Goal: Information Seeking & Learning: Learn about a topic

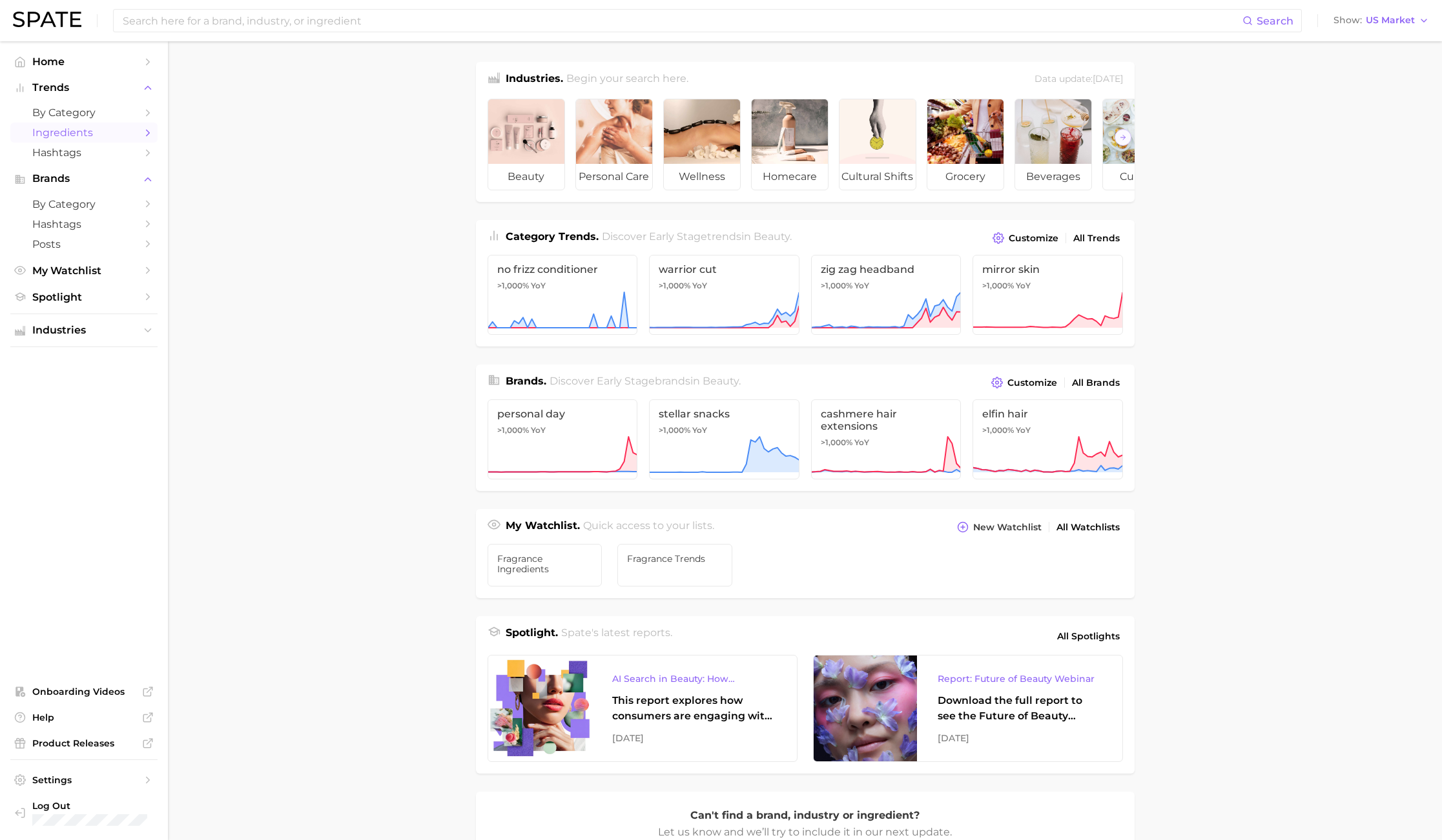
click at [87, 132] on span "Ingredients" at bounding box center [83, 132] width 103 height 12
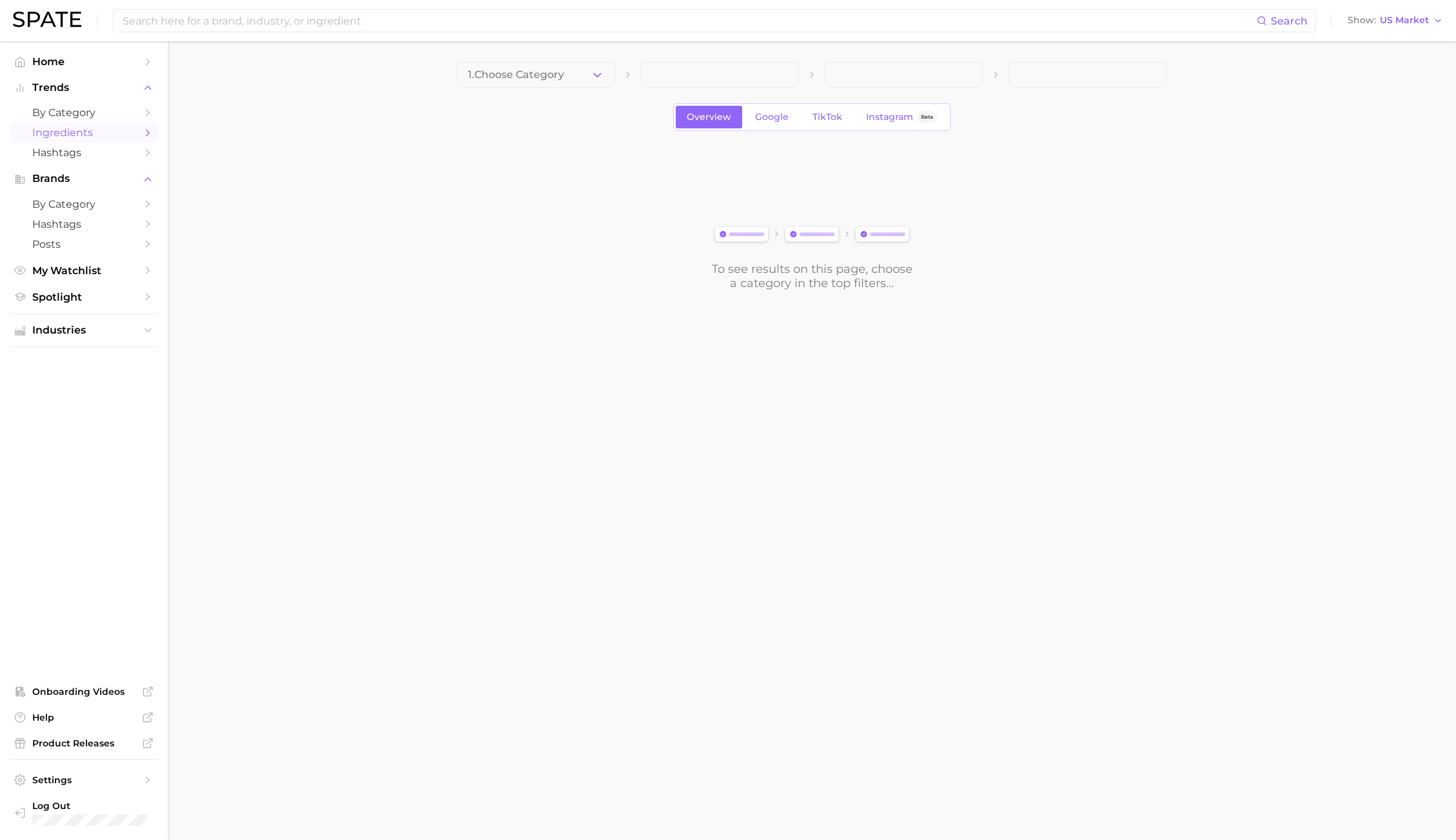
click at [96, 133] on span "Ingredients" at bounding box center [83, 132] width 103 height 12
click at [525, 82] on button "1. Choose Category" at bounding box center [536, 74] width 158 height 26
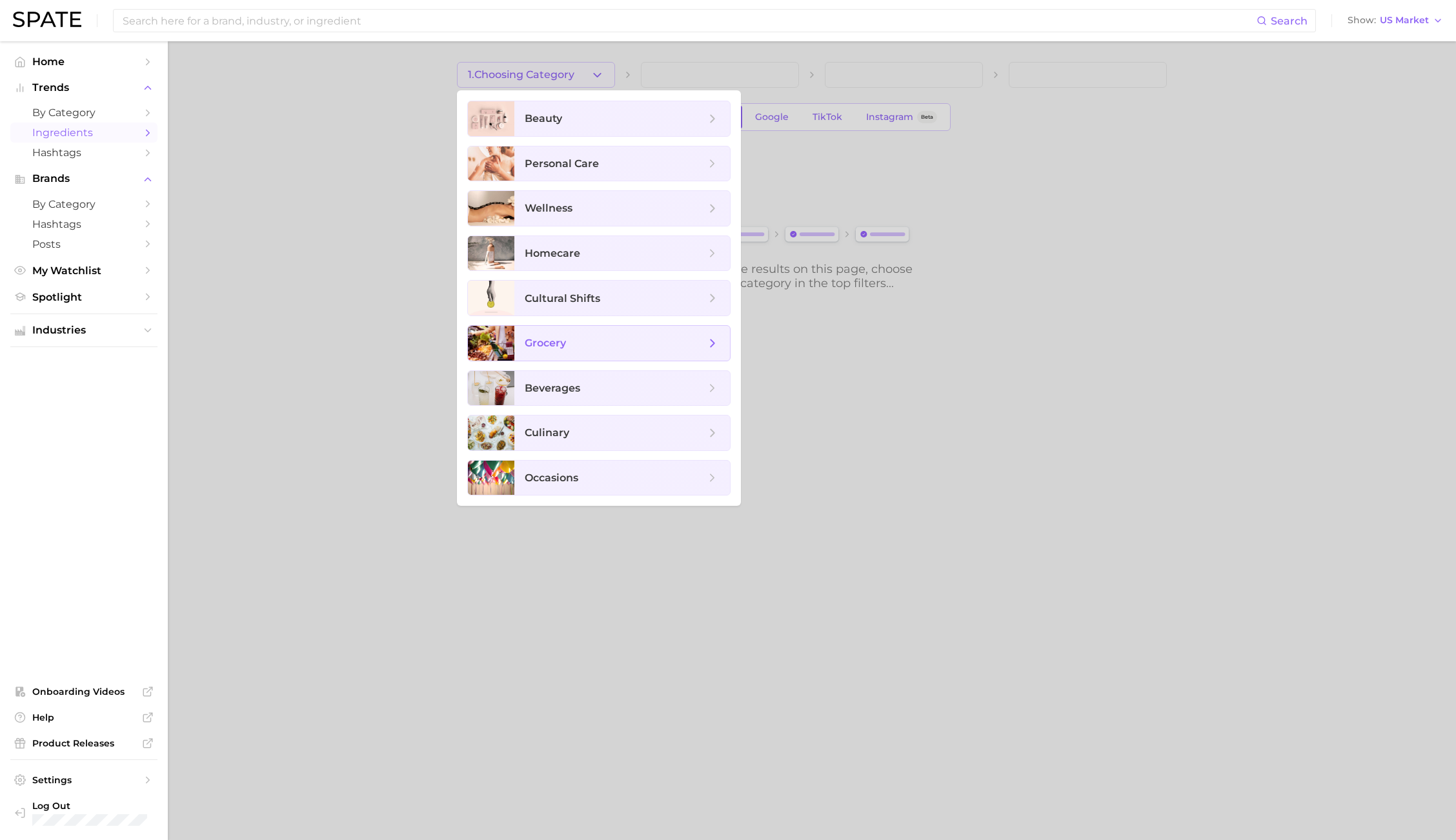
click at [573, 343] on span "grocery" at bounding box center [615, 344] width 181 height 14
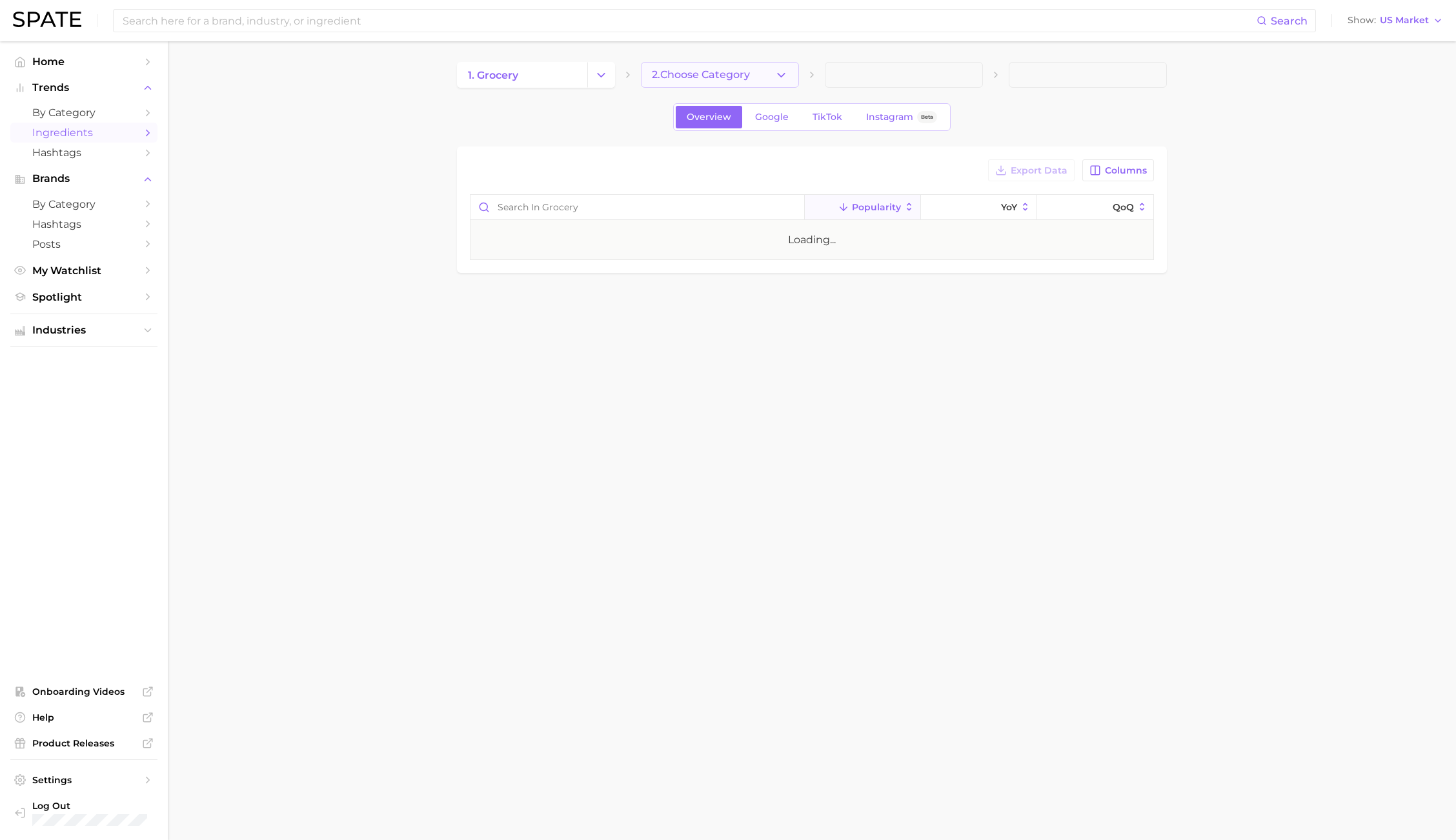
click at [706, 80] on span "2. Choose Category" at bounding box center [701, 75] width 98 height 12
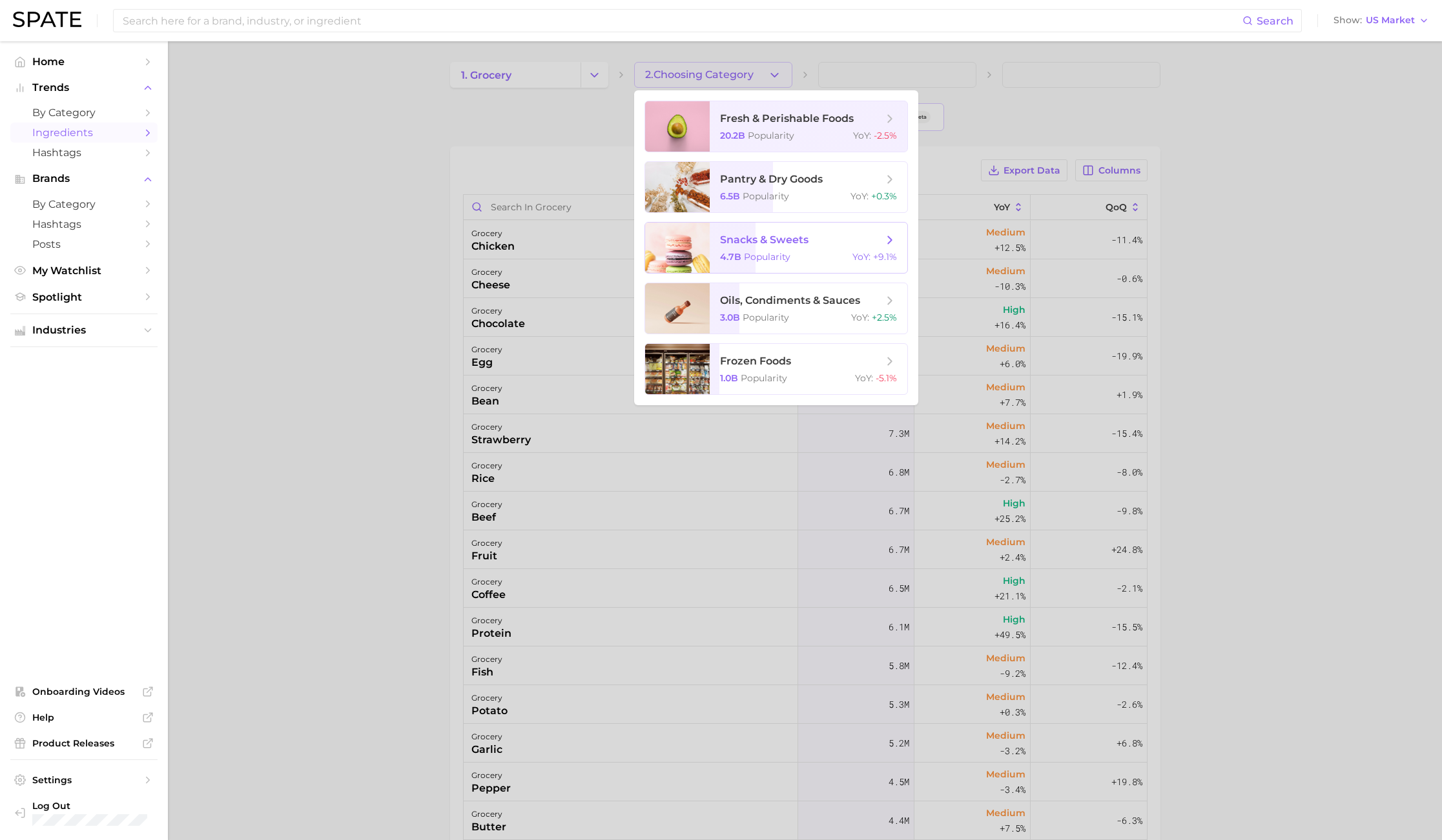
click at [745, 250] on span "snacks & sweets 4.7b Popularity YoY : +9.1%" at bounding box center [808, 248] width 197 height 50
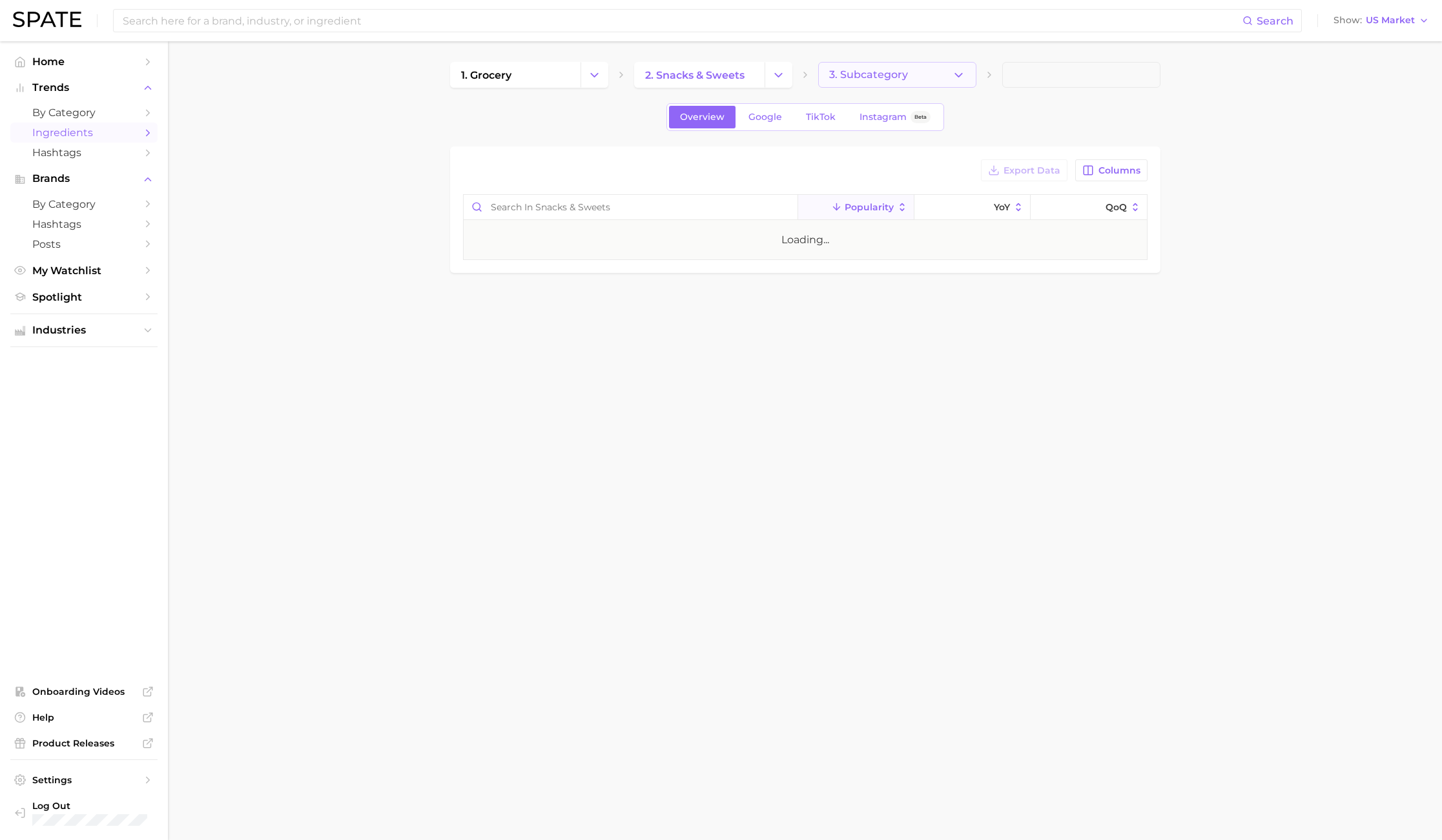
click at [886, 75] on span "3. Subcategory" at bounding box center [869, 75] width 79 height 12
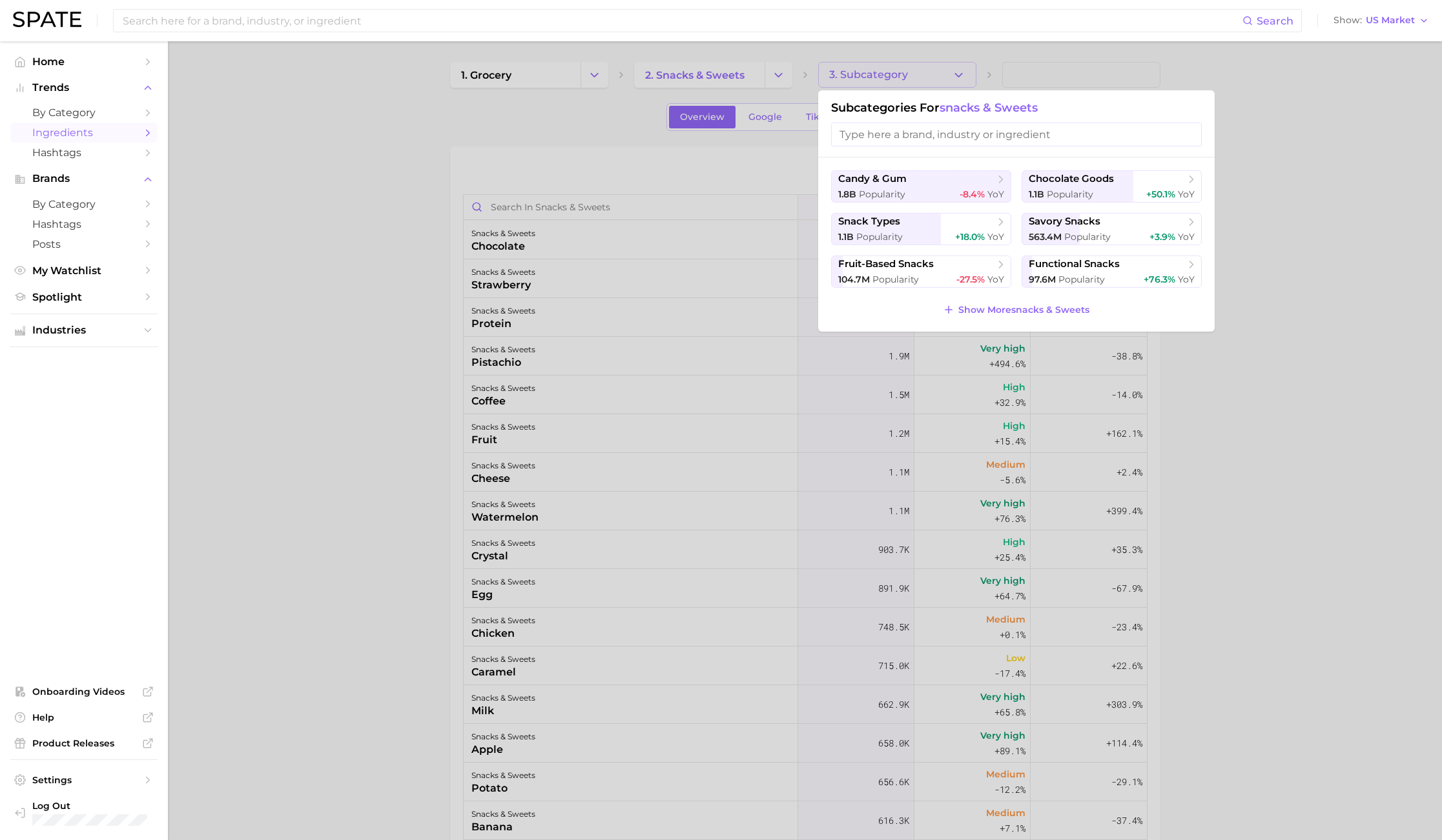
click at [417, 204] on div at bounding box center [721, 420] width 1442 height 840
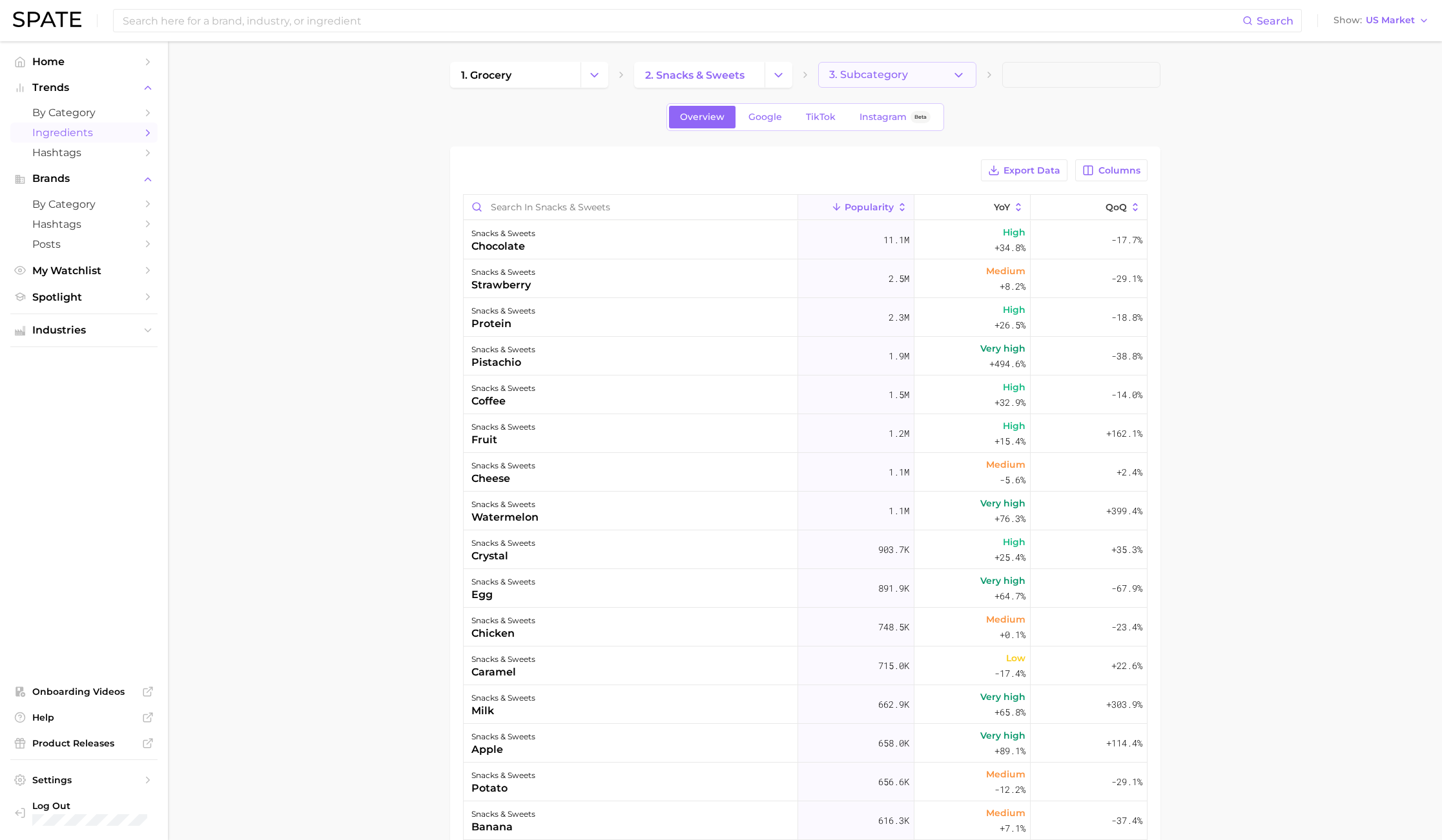
click at [876, 78] on span "3. Subcategory" at bounding box center [869, 75] width 79 height 12
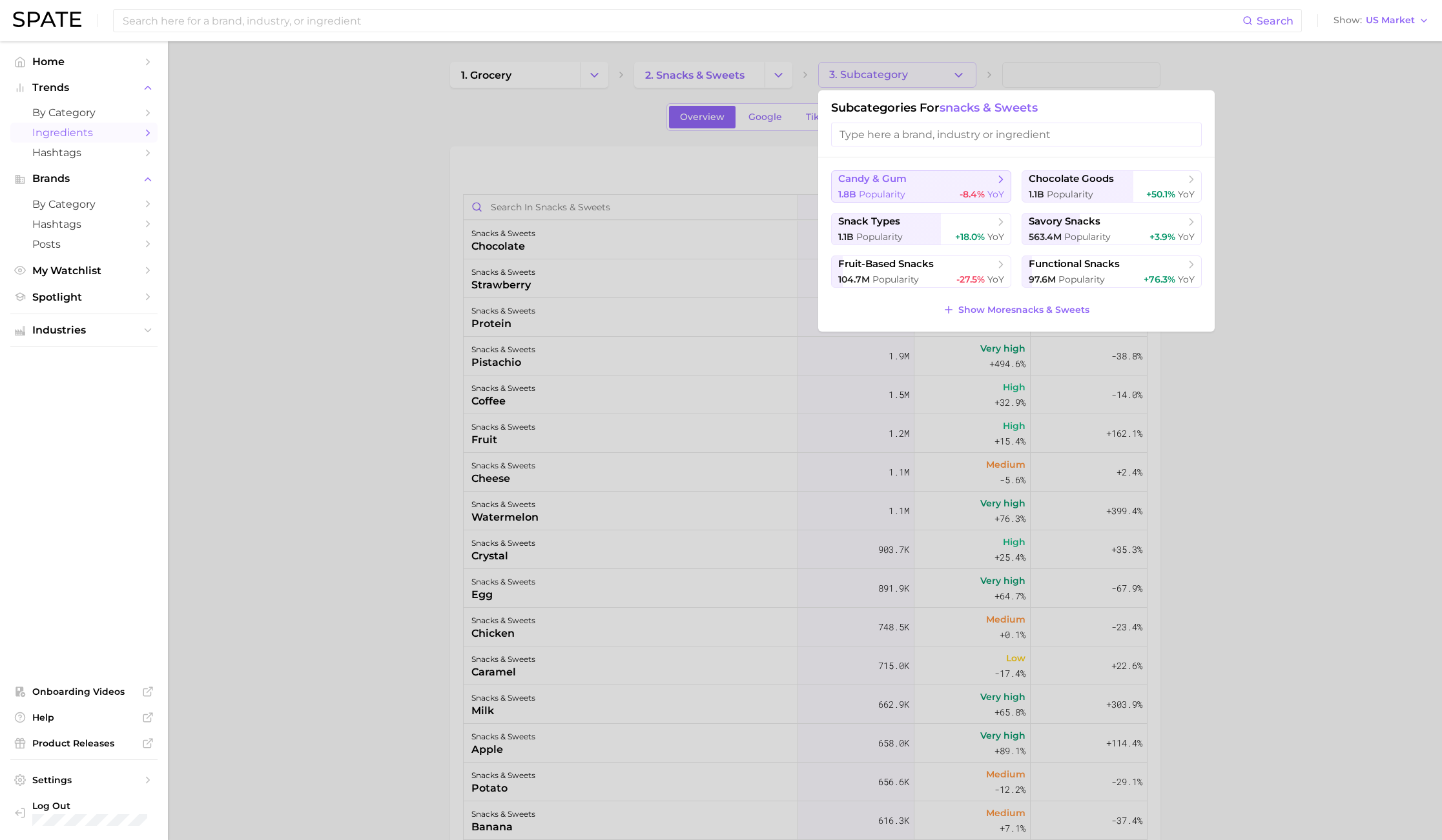
click at [894, 190] on span "Popularity" at bounding box center [882, 194] width 47 height 12
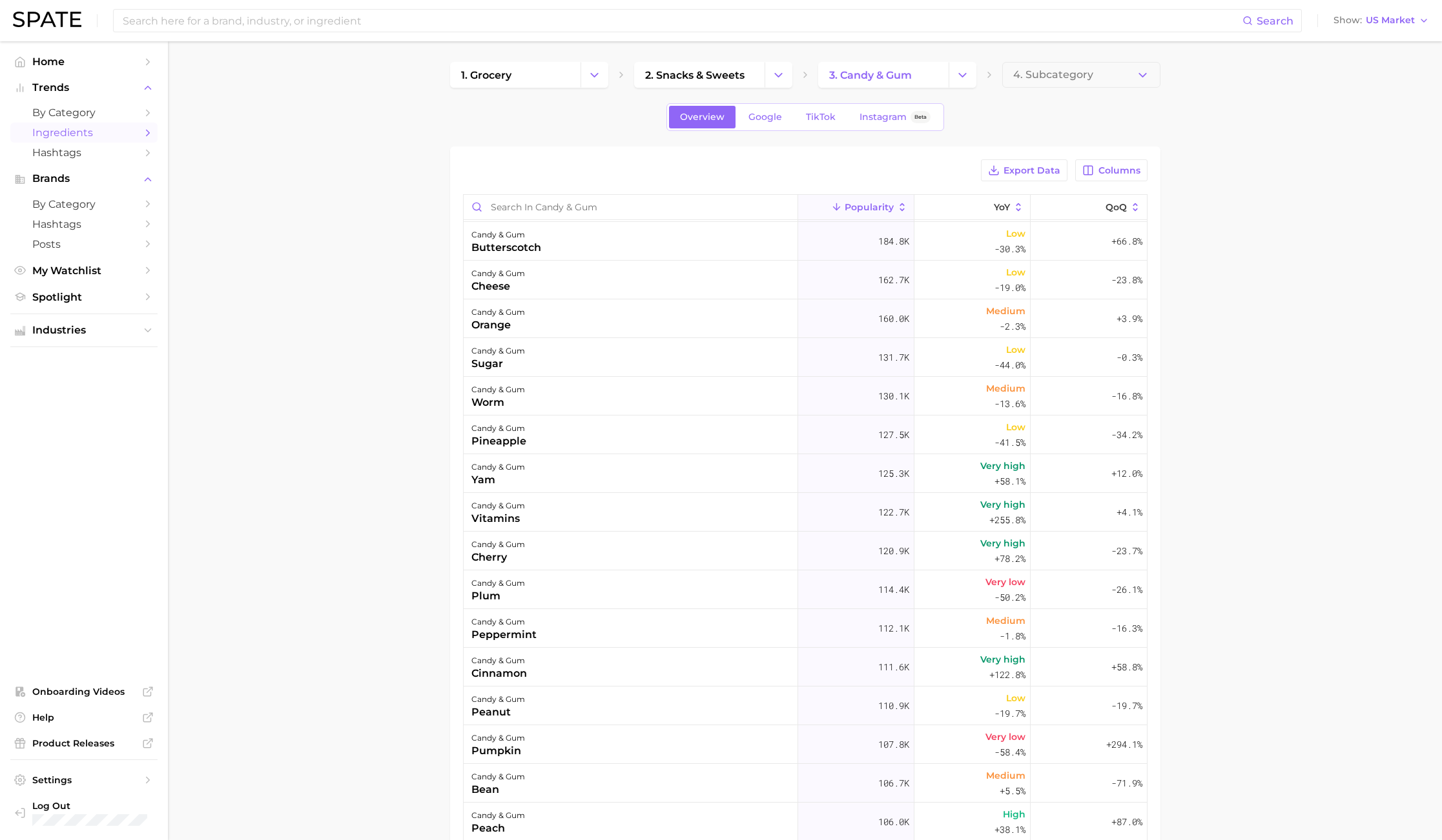
scroll to position [774, 0]
click at [82, 134] on span "Ingredients" at bounding box center [83, 132] width 103 height 12
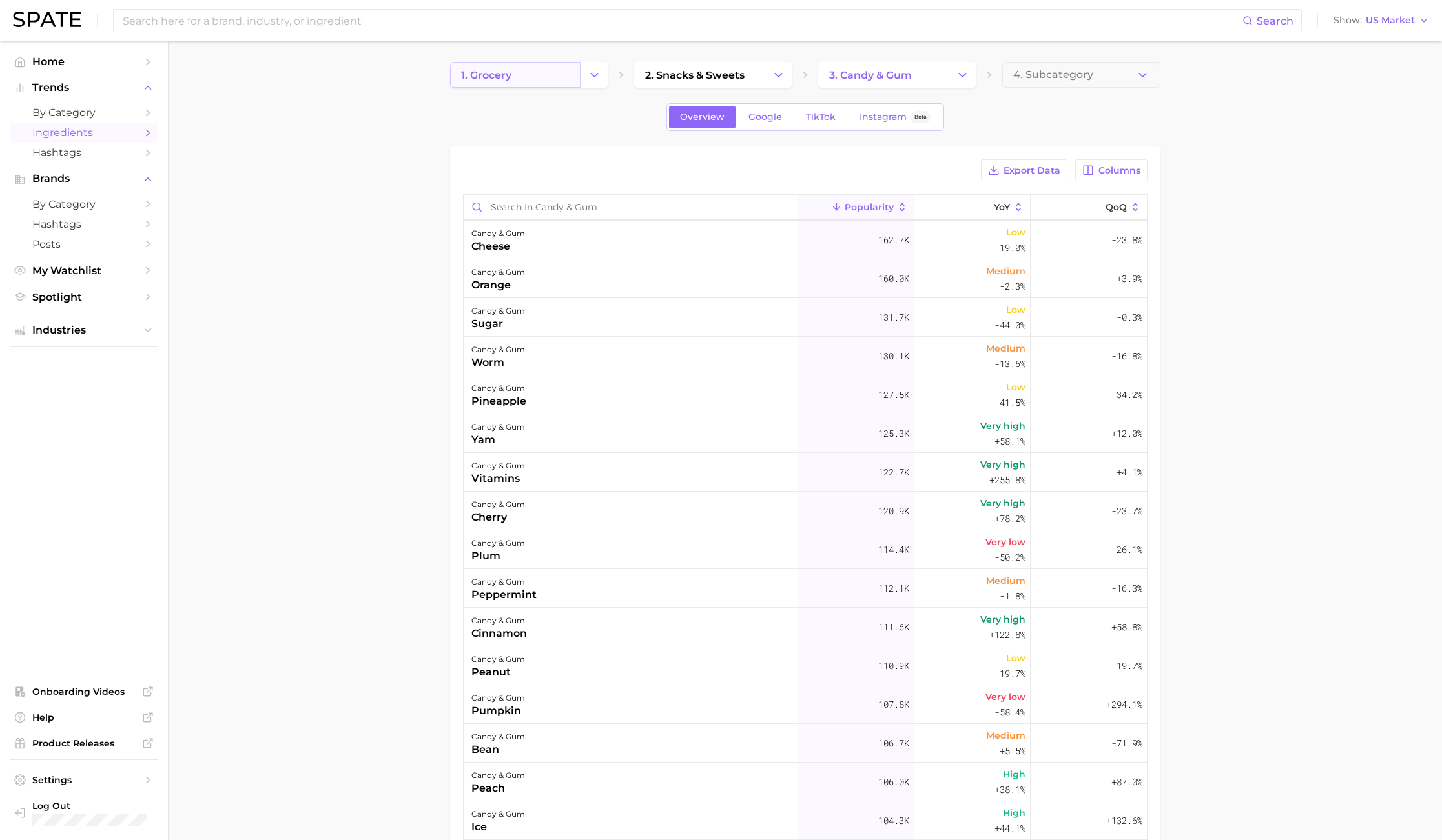
click at [569, 78] on link "1. grocery" at bounding box center [515, 74] width 131 height 26
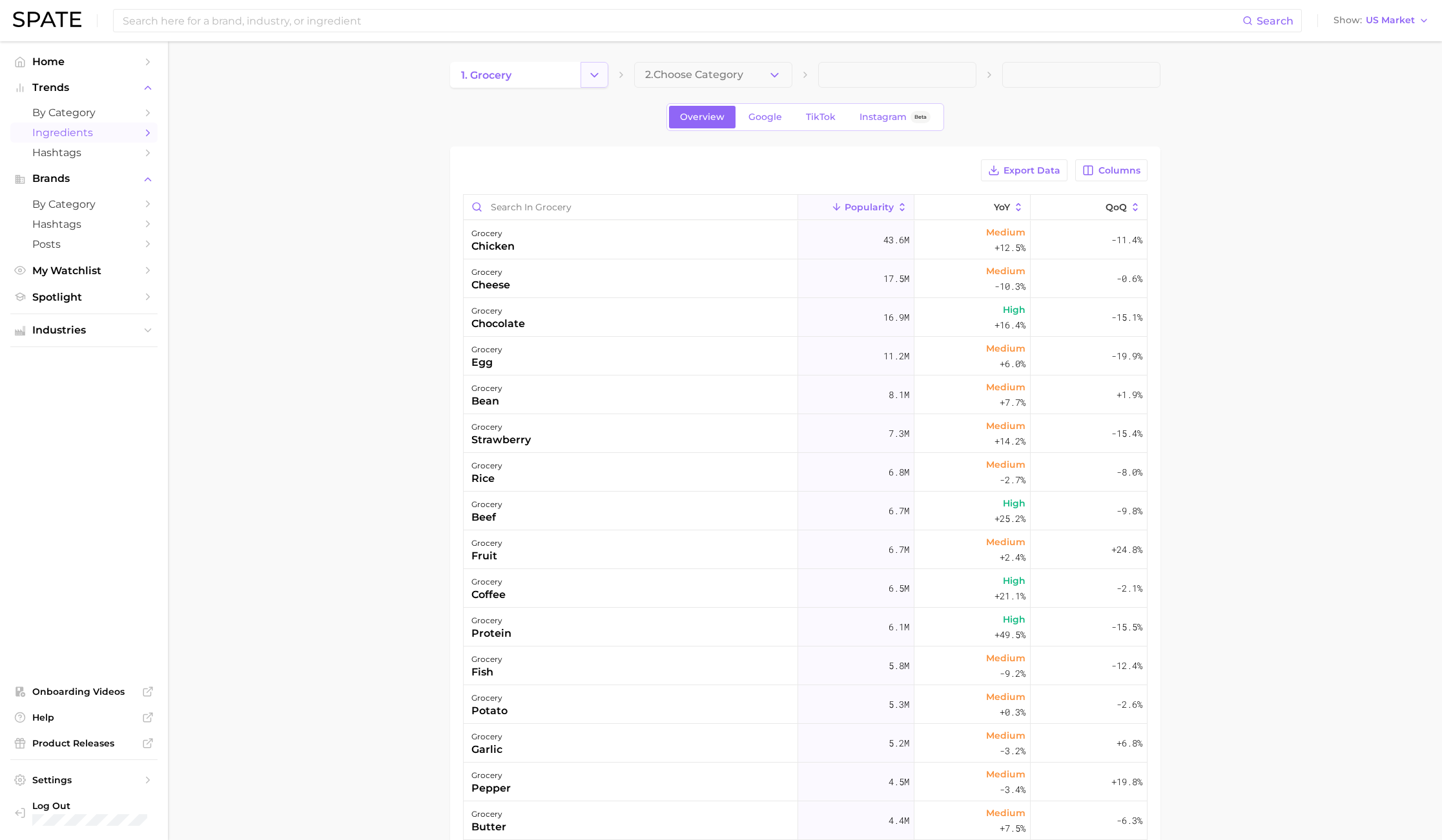
click at [590, 67] on button "Change Category" at bounding box center [594, 74] width 28 height 26
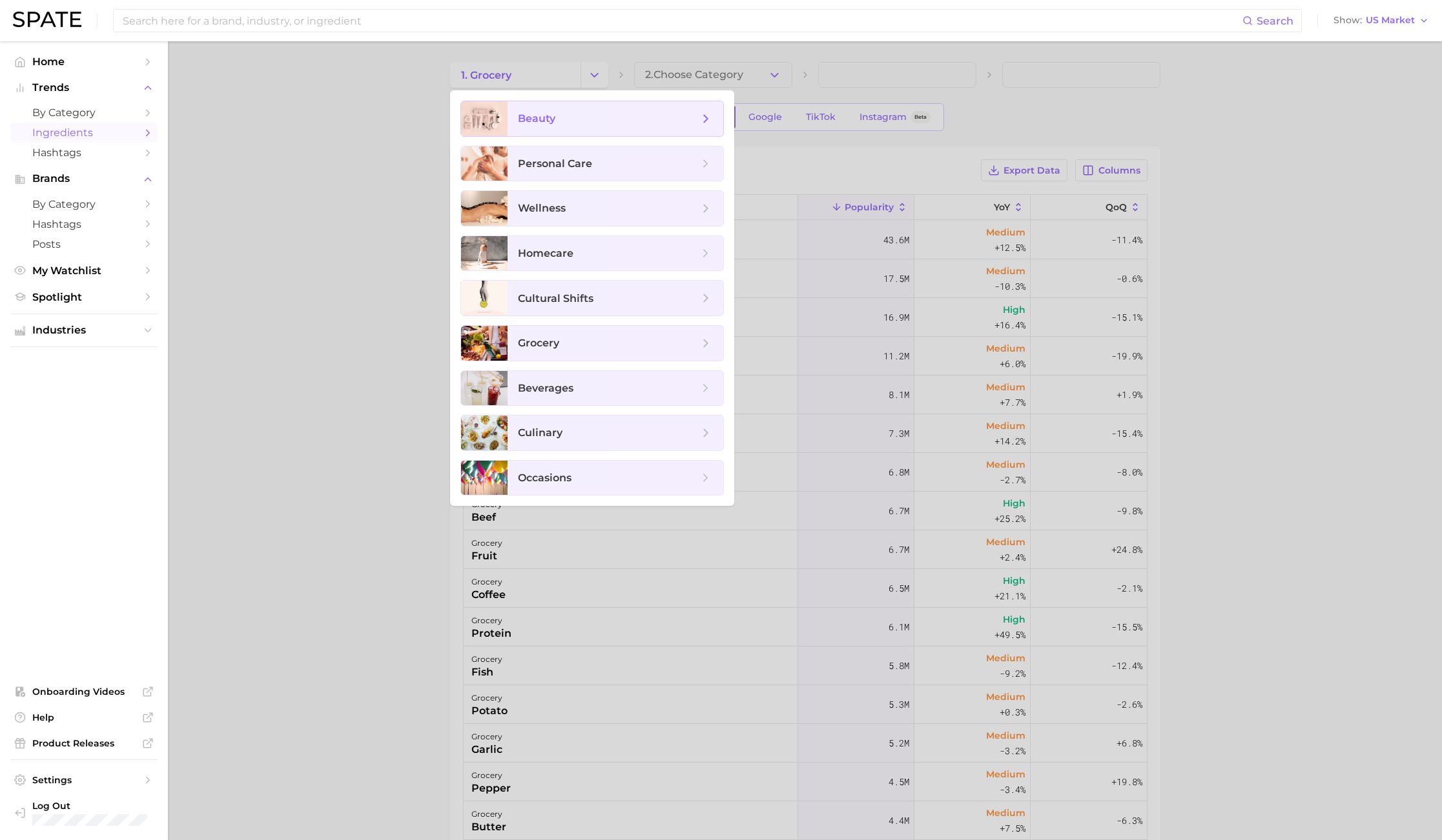
click at [569, 117] on span "beauty" at bounding box center [608, 119] width 181 height 14
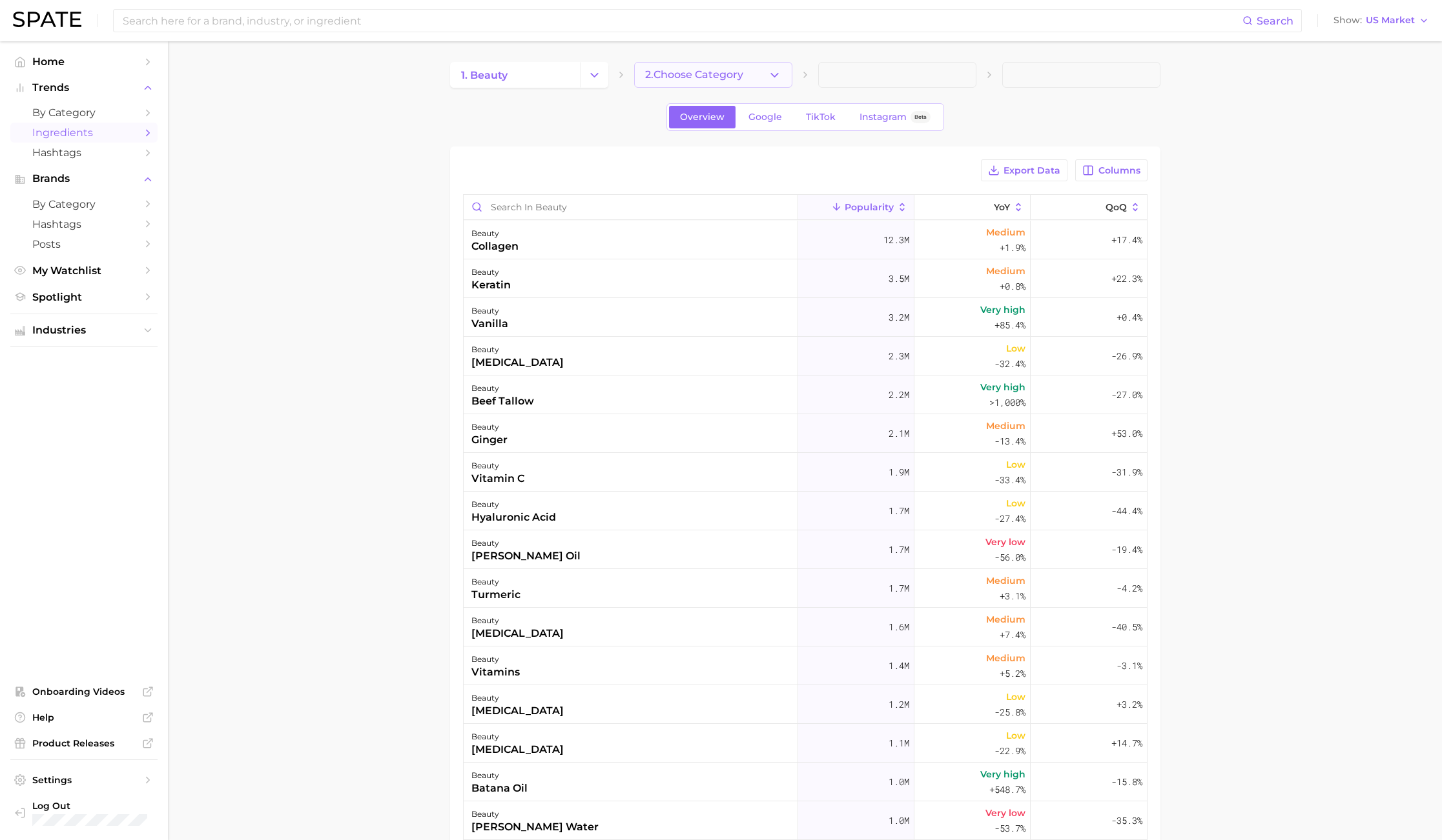
click at [777, 75] on icon "button" at bounding box center [774, 75] width 14 height 14
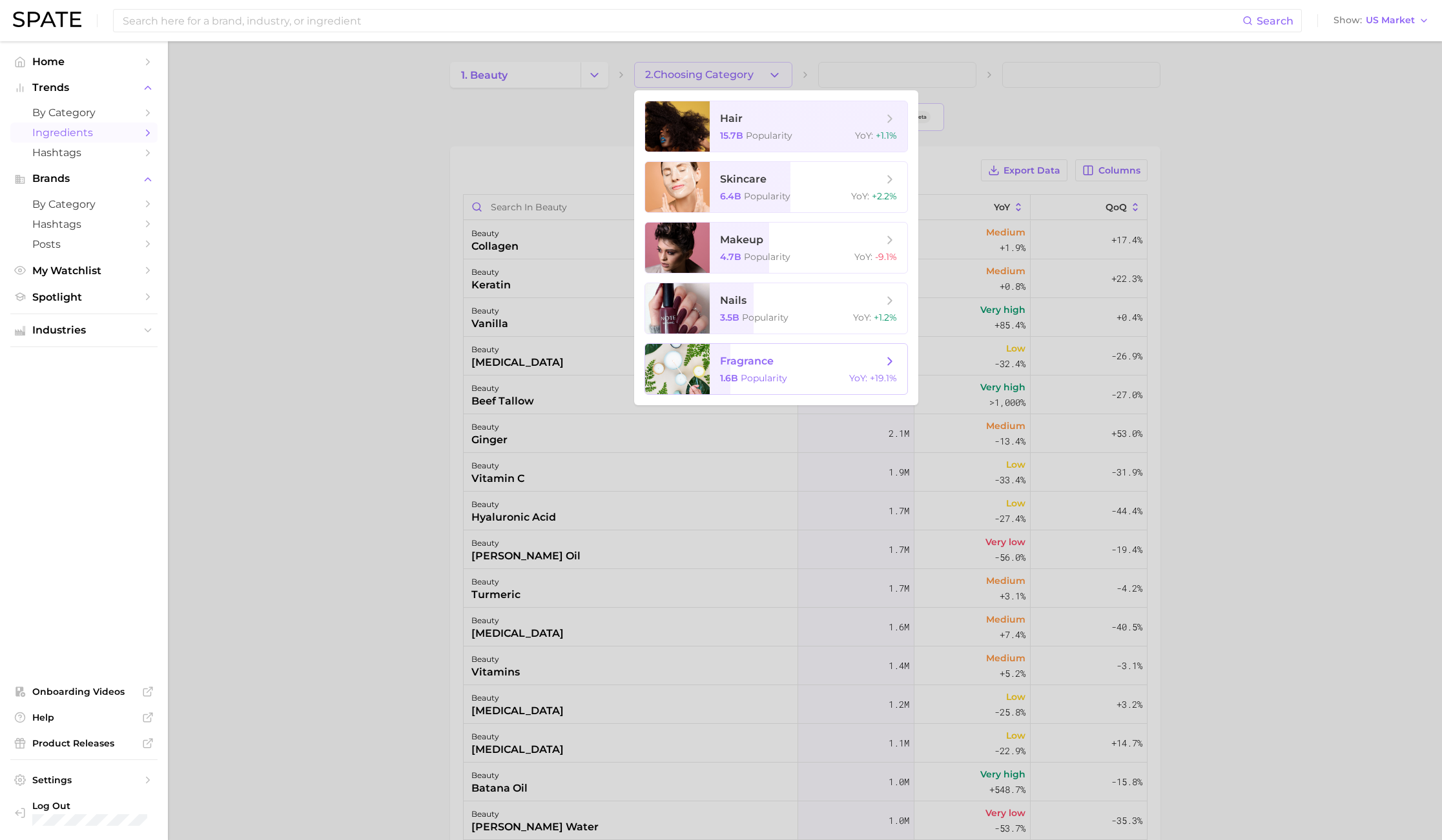
click at [735, 378] on span "1.6b" at bounding box center [729, 378] width 18 height 12
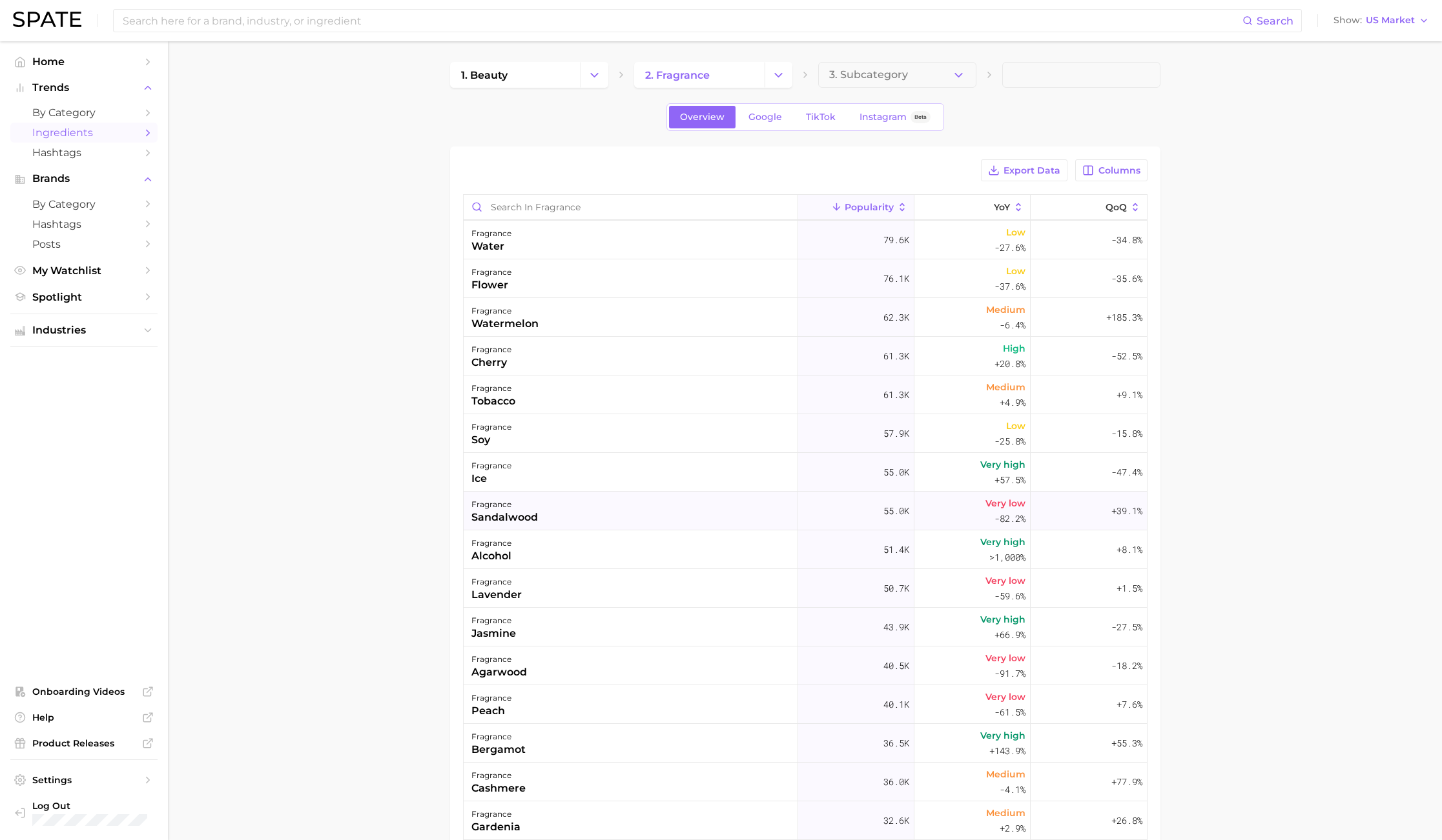
scroll to position [968, 0]
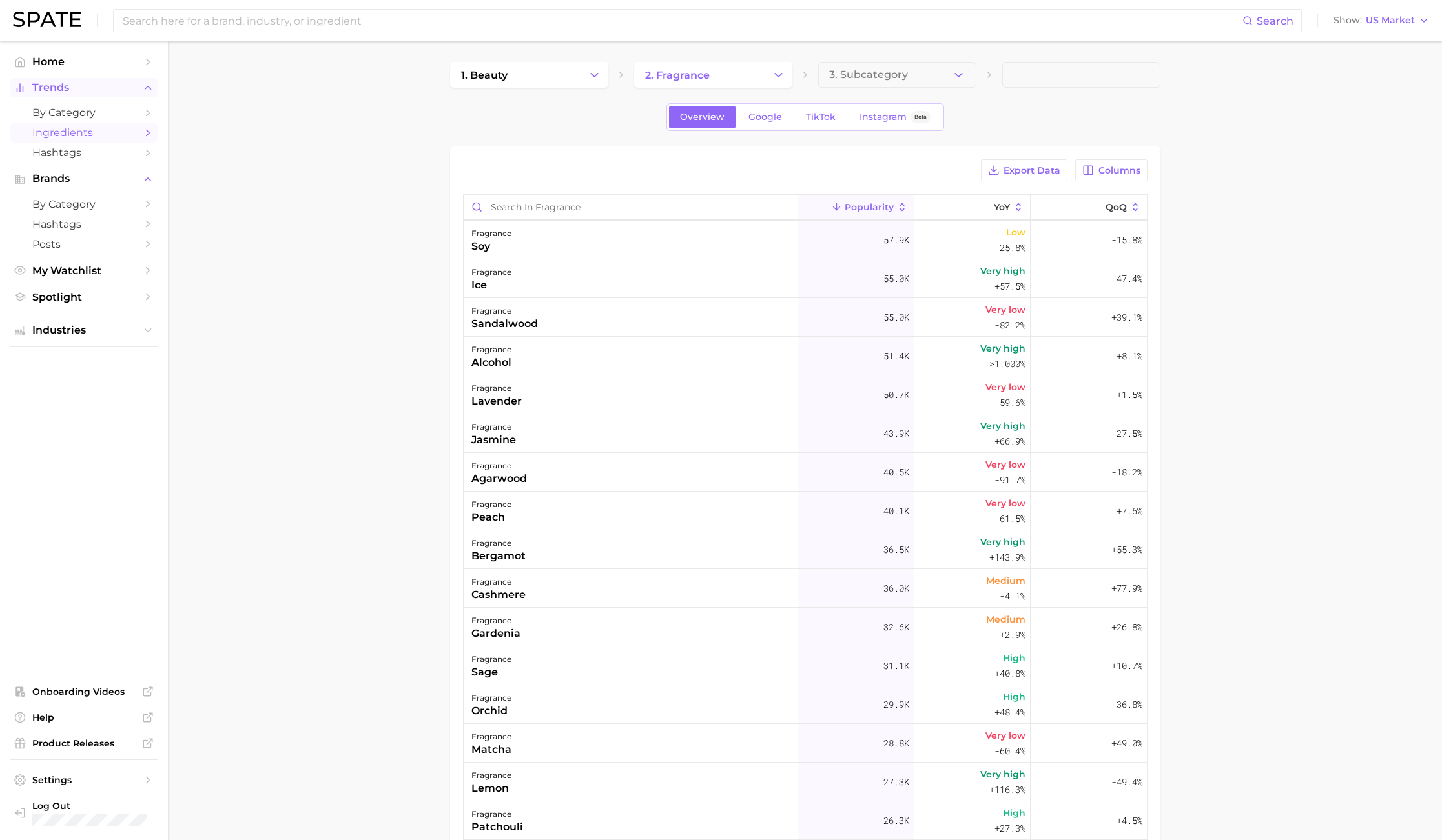
click at [56, 96] on button "Trends" at bounding box center [84, 88] width 147 height 20
click at [56, 97] on button "Trends" at bounding box center [84, 88] width 147 height 20
click at [94, 160] on link "Hashtags" at bounding box center [84, 153] width 147 height 20
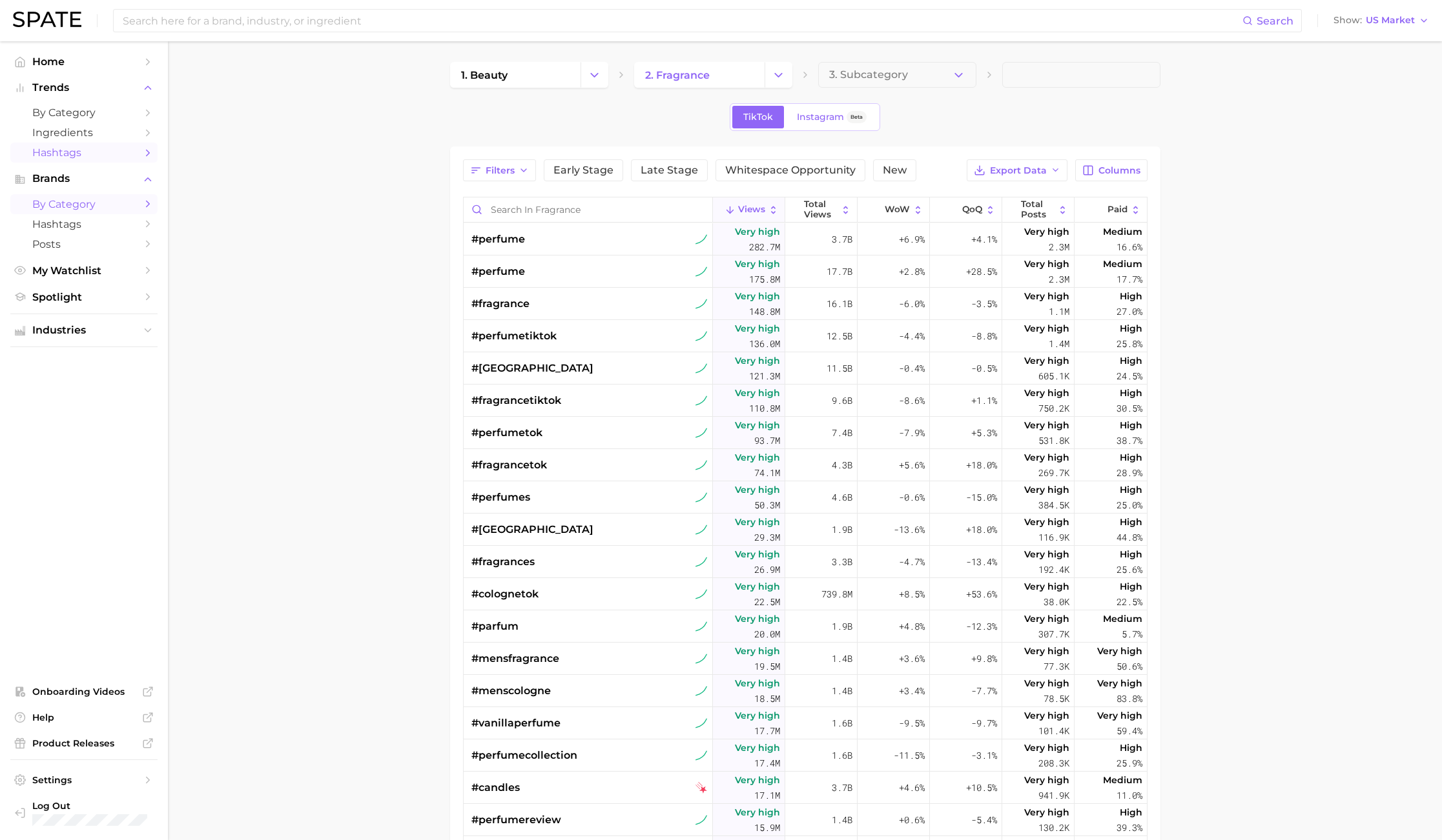
click at [65, 207] on span "by Category" at bounding box center [83, 204] width 103 height 12
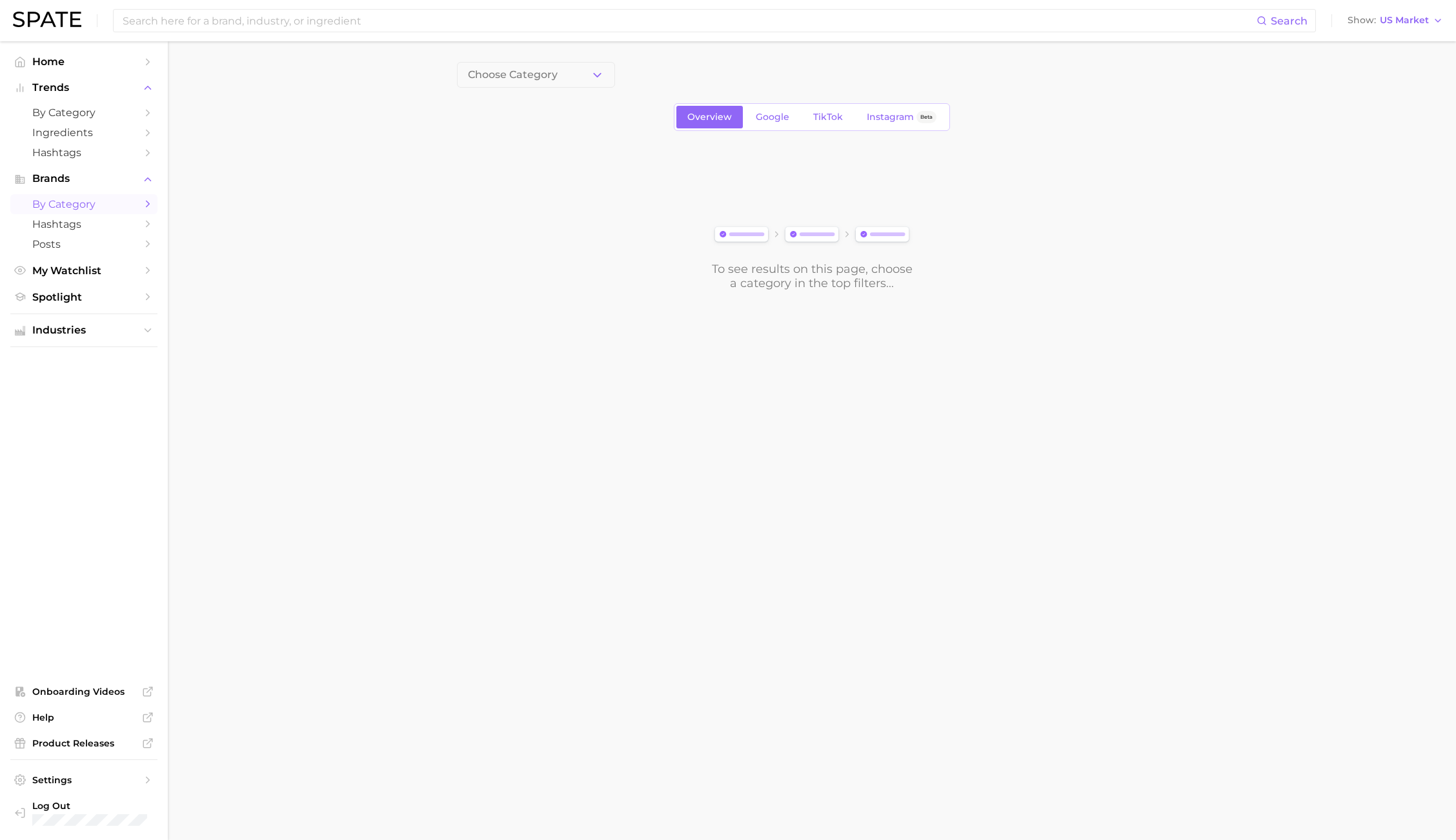
click at [589, 68] on button "Choose Category" at bounding box center [536, 74] width 158 height 26
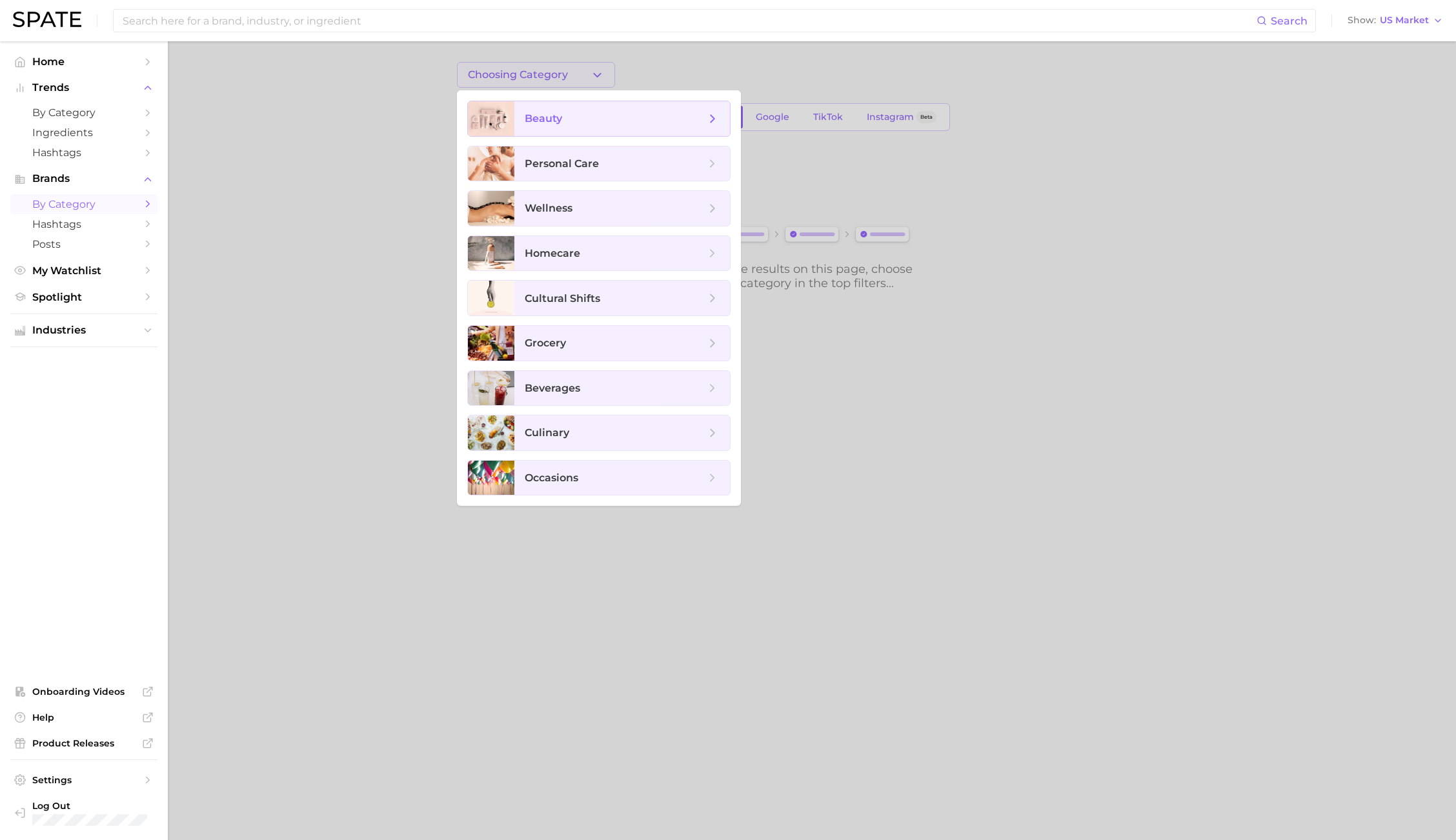
click at [567, 127] on span "beauty" at bounding box center [622, 119] width 216 height 35
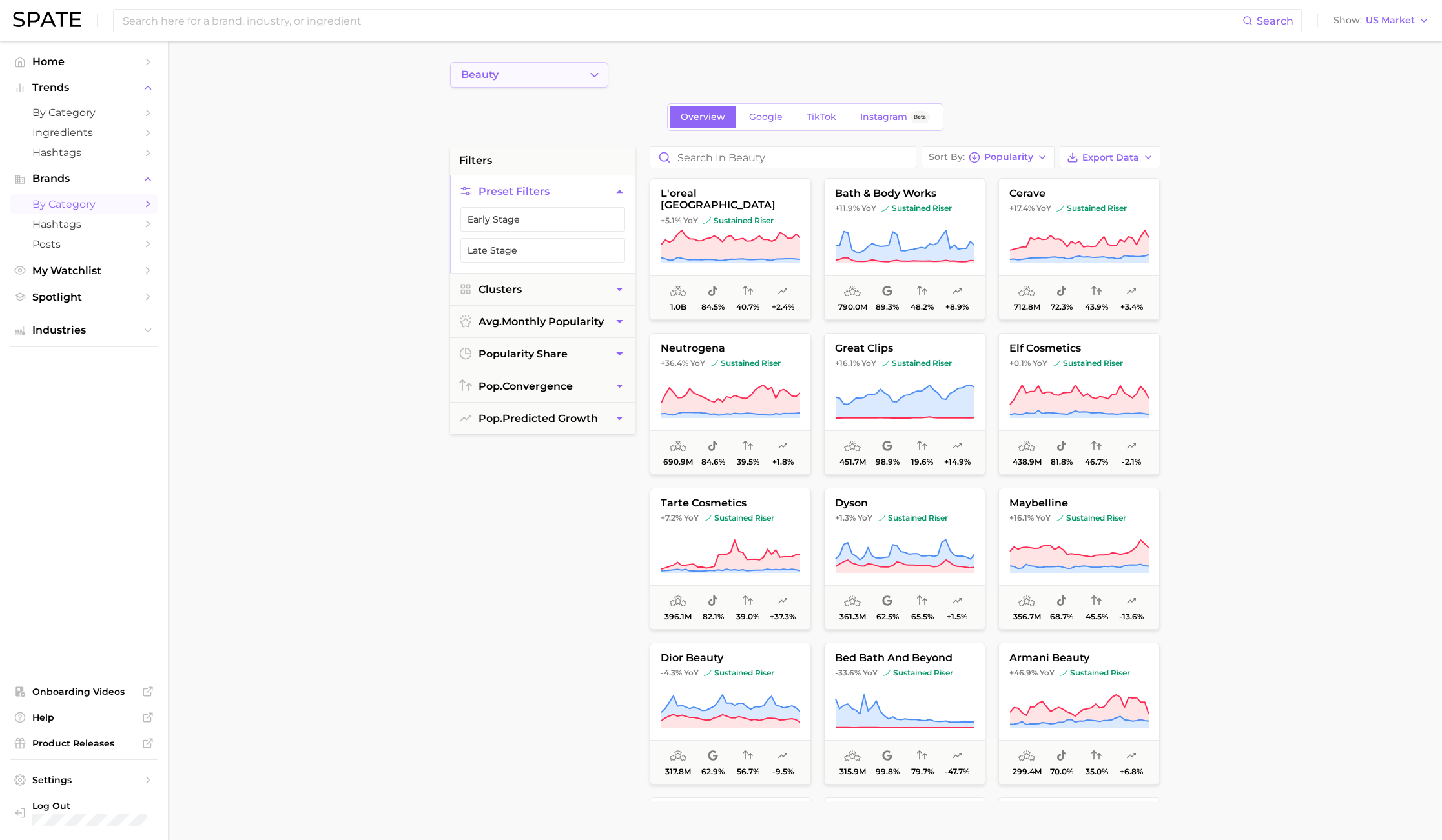
click at [595, 85] on button "beauty" at bounding box center [529, 74] width 158 height 26
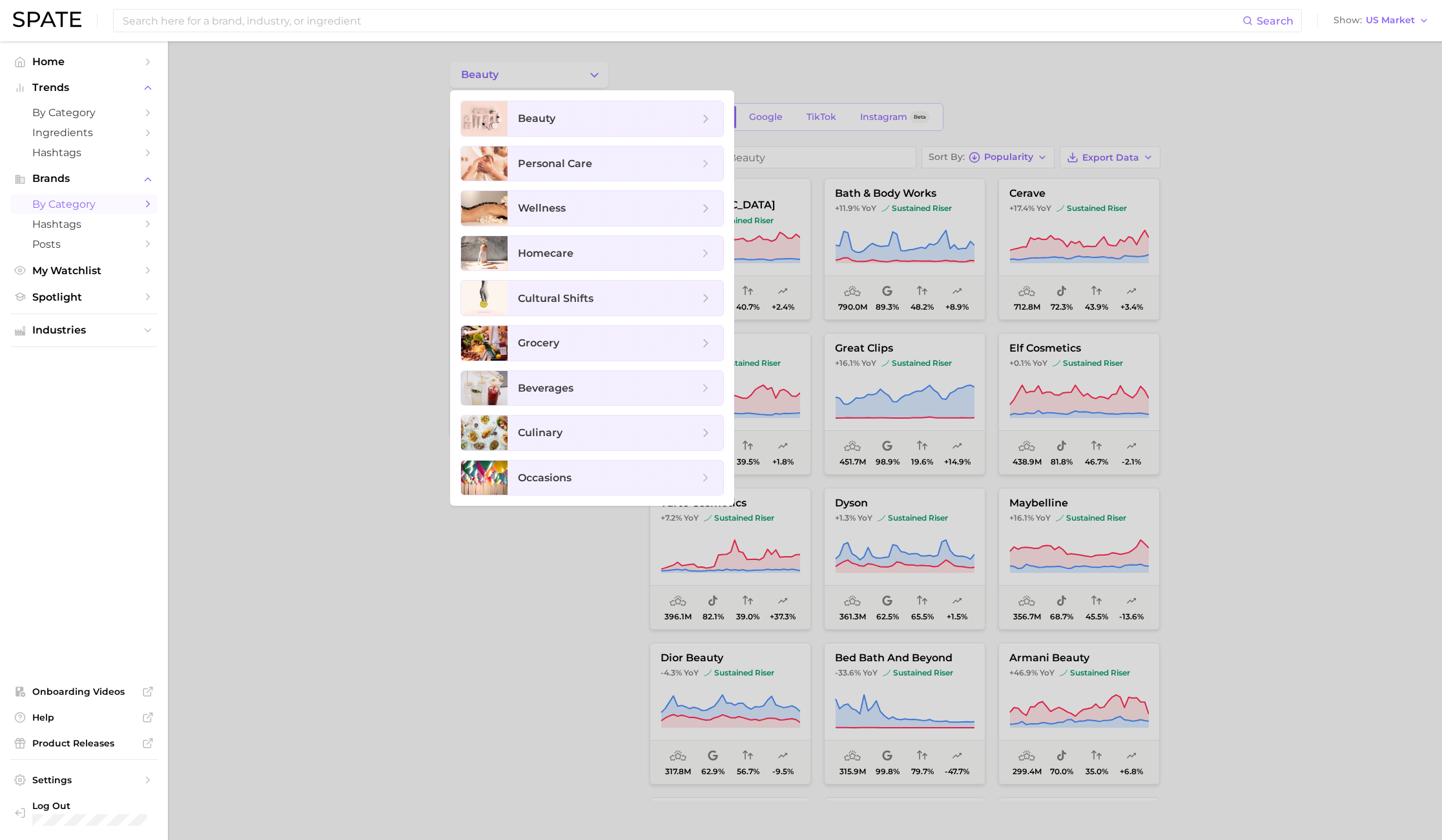
drag, startPoint x: 258, startPoint y: 353, endPoint x: 208, endPoint y: 301, distance: 72.1
click at [253, 344] on div at bounding box center [721, 420] width 1442 height 840
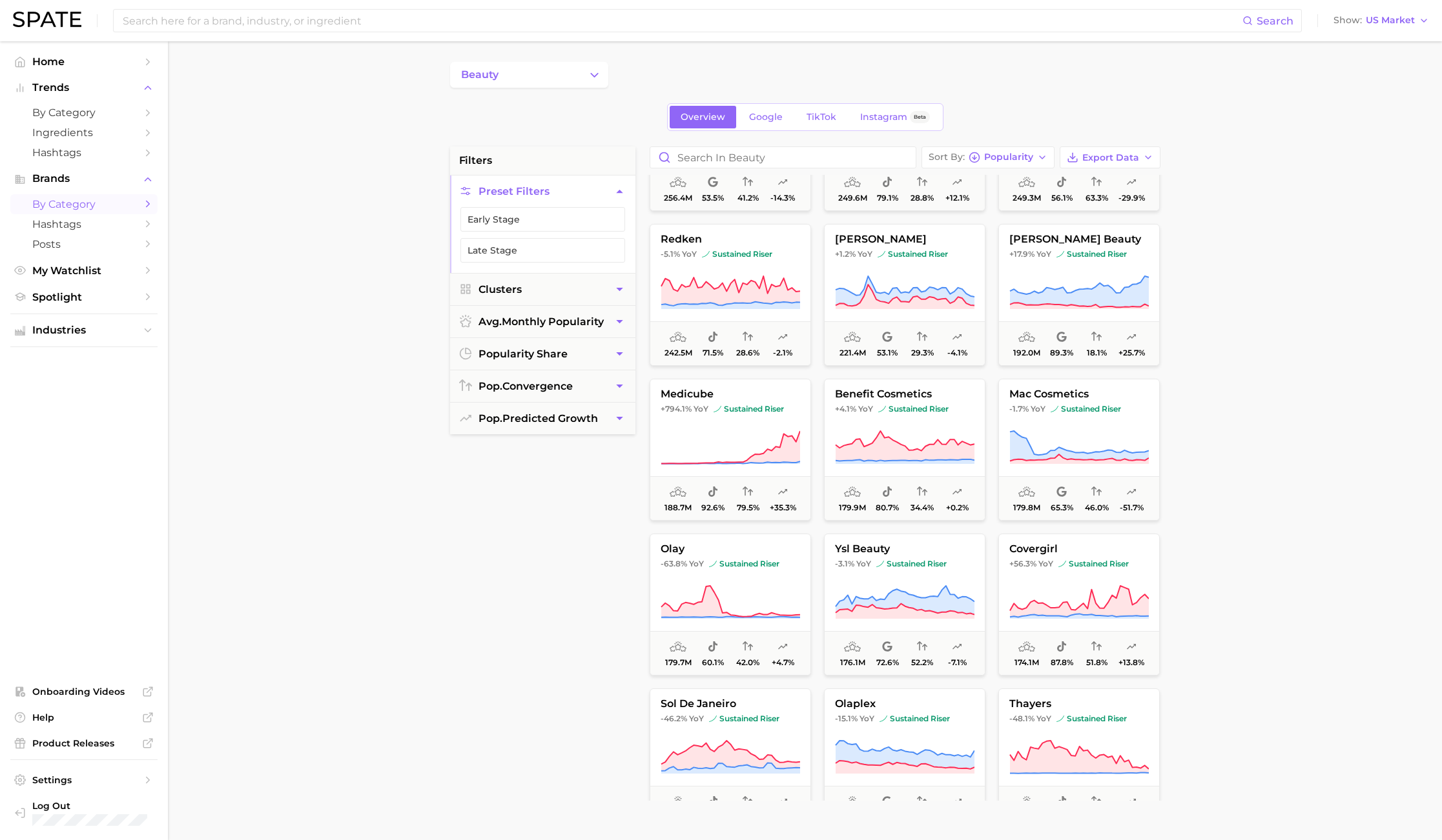
scroll to position [1258, 0]
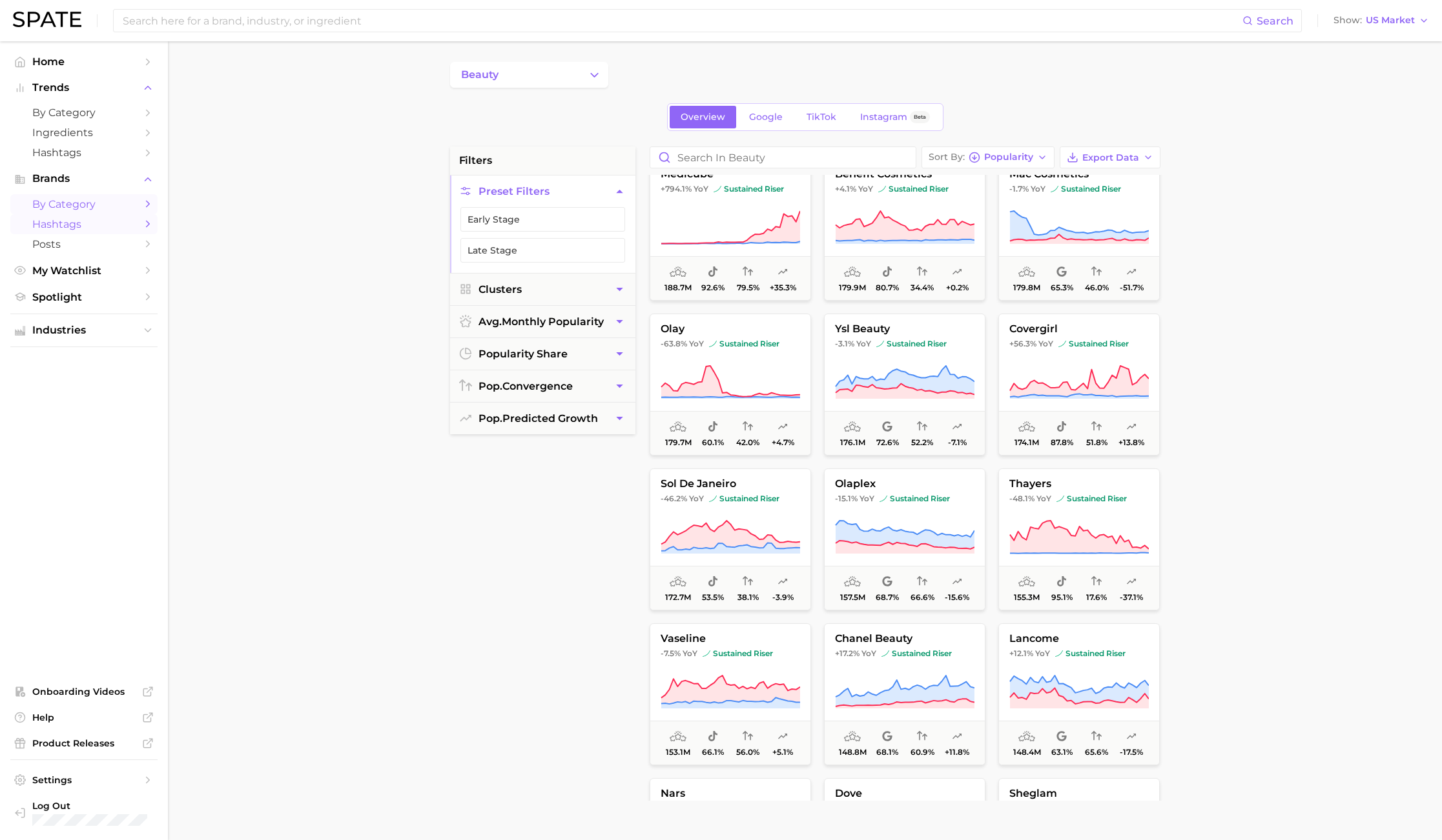
click at [80, 216] on link "Hashtags" at bounding box center [84, 224] width 147 height 20
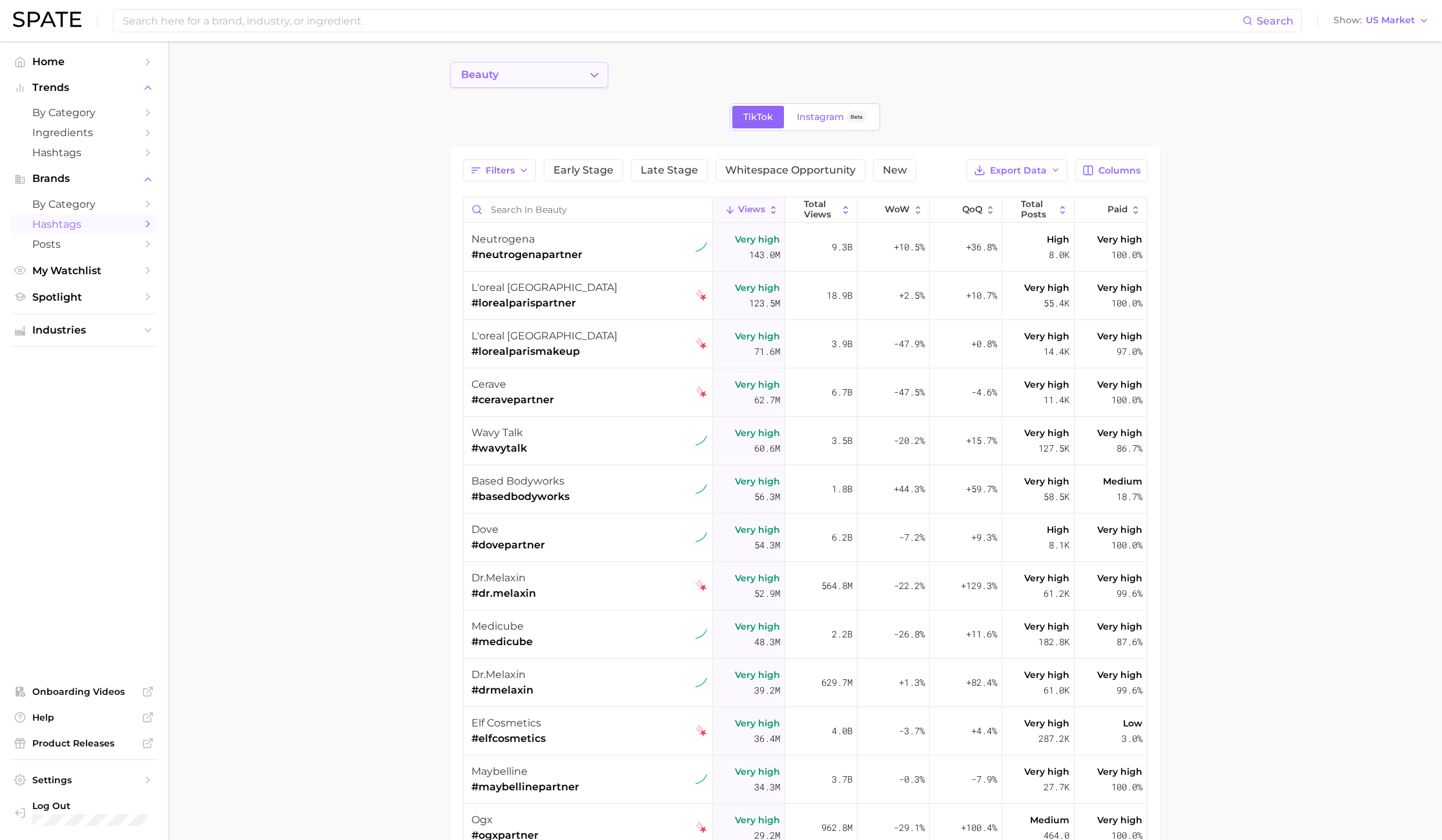
click at [568, 69] on button "beauty" at bounding box center [529, 74] width 158 height 26
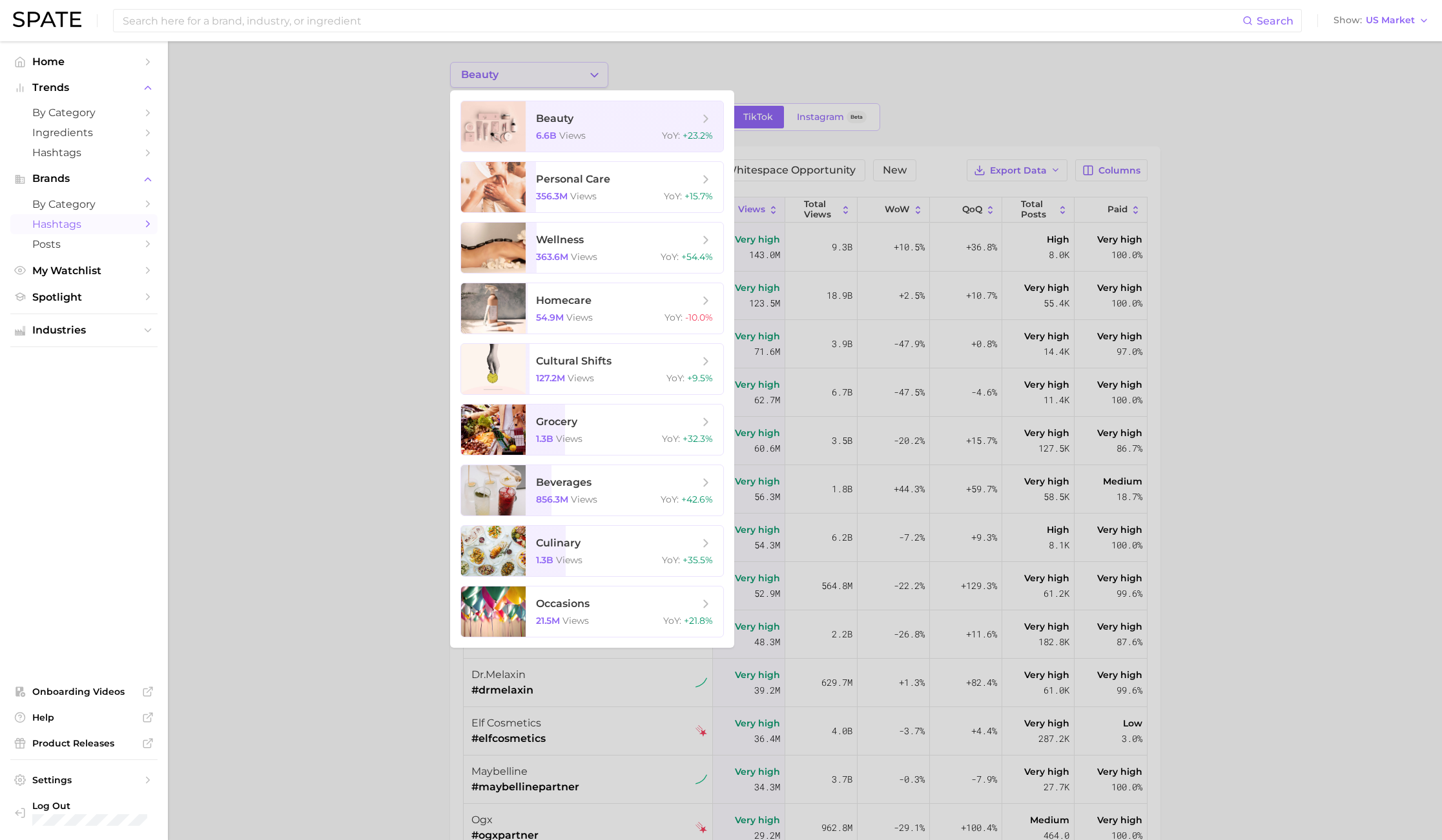
click at [568, 69] on div at bounding box center [721, 420] width 1442 height 840
